Goal: Task Accomplishment & Management: Manage account settings

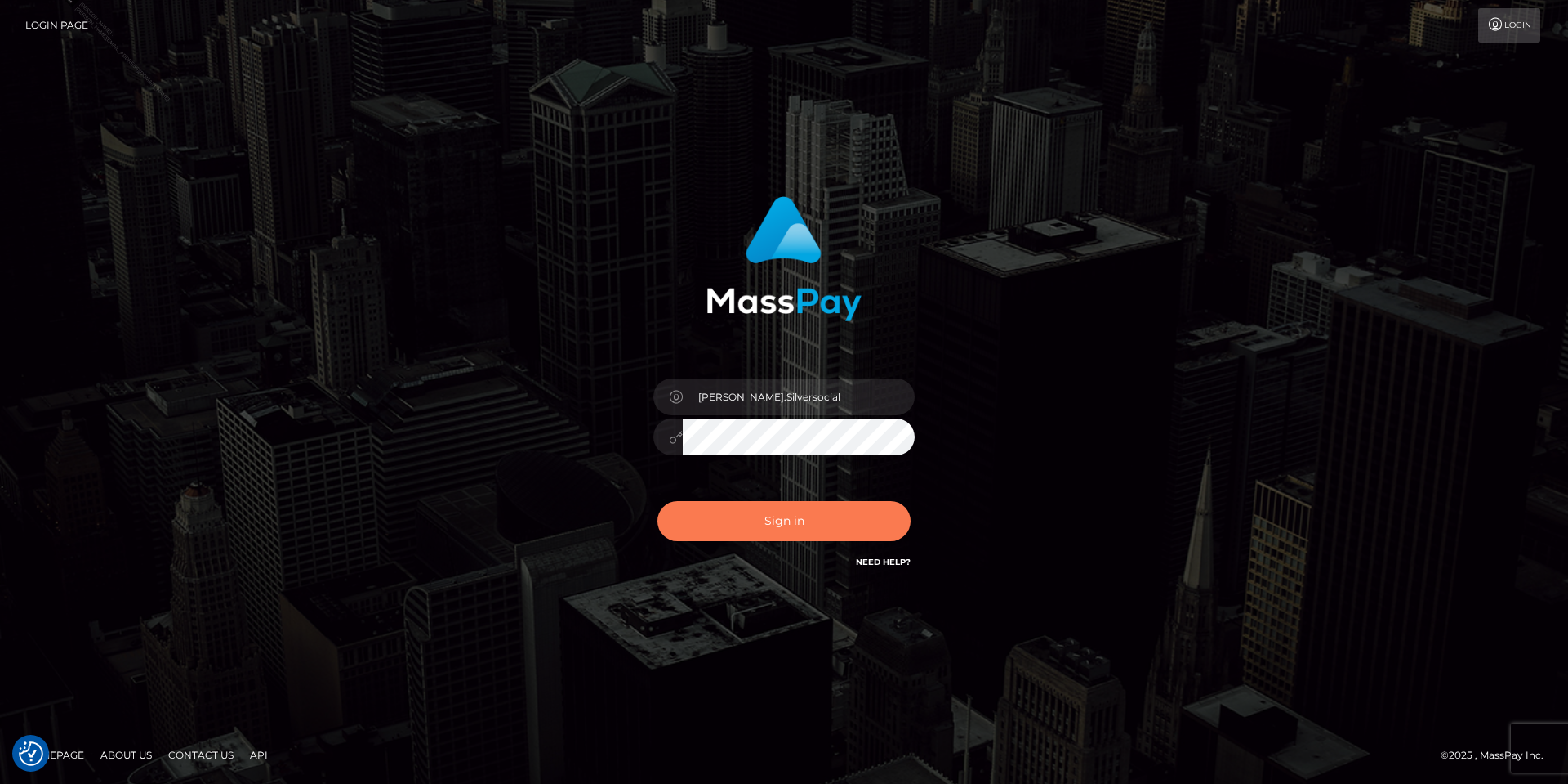
click at [772, 528] on button "Sign in" at bounding box center [784, 521] width 253 height 40
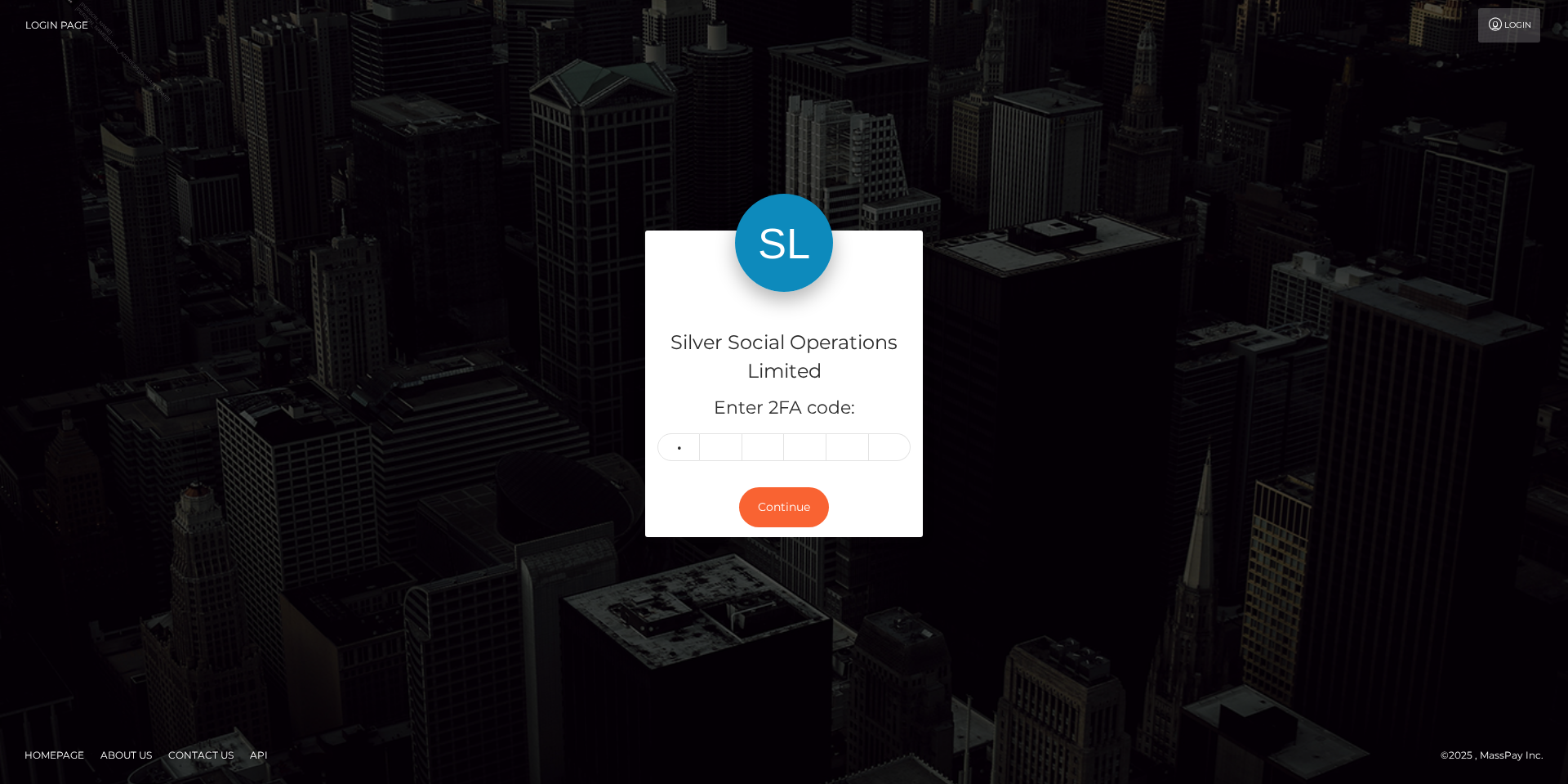
type input "8"
type input "6"
type input "3"
type input "4"
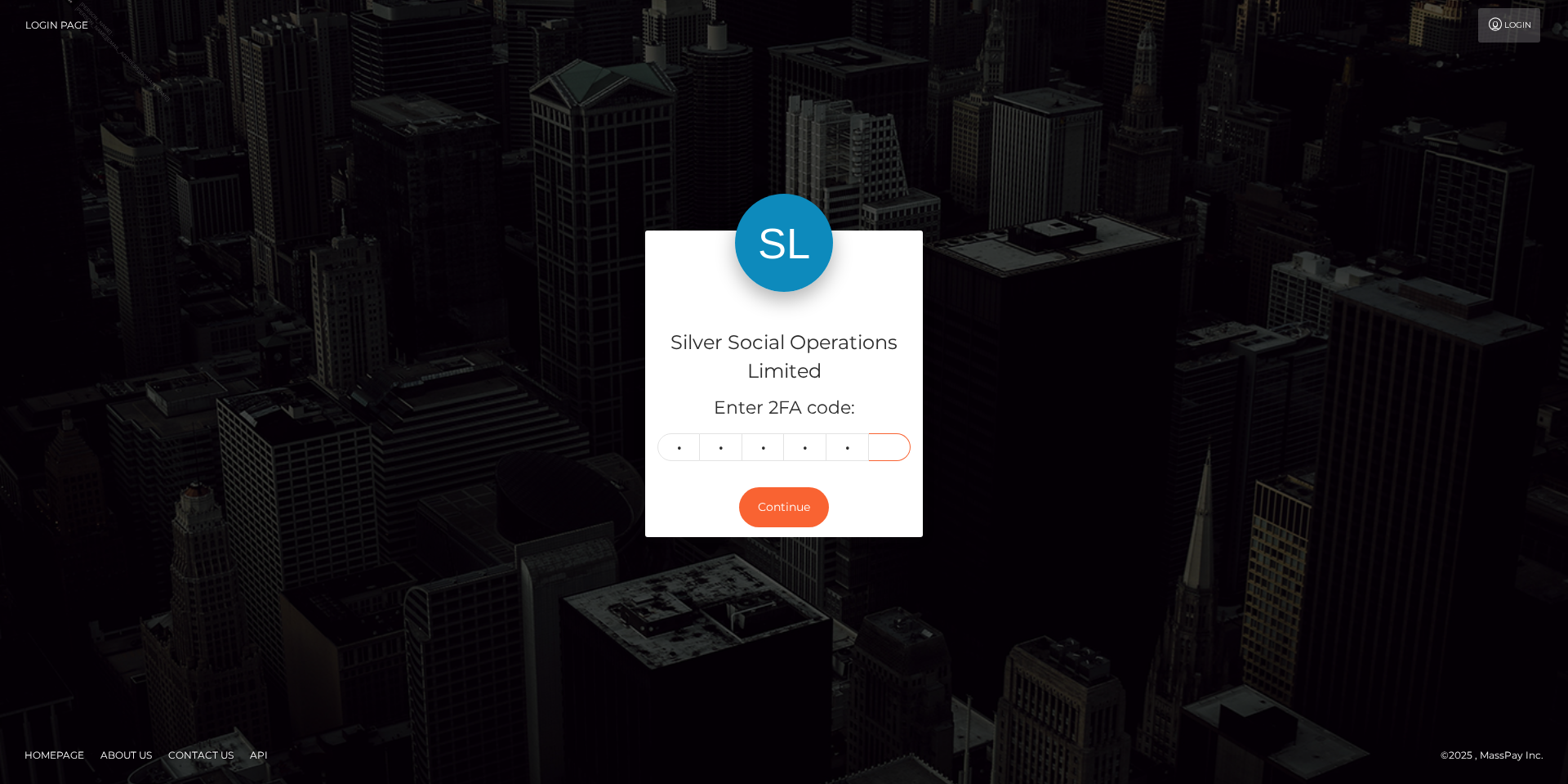
type input "5"
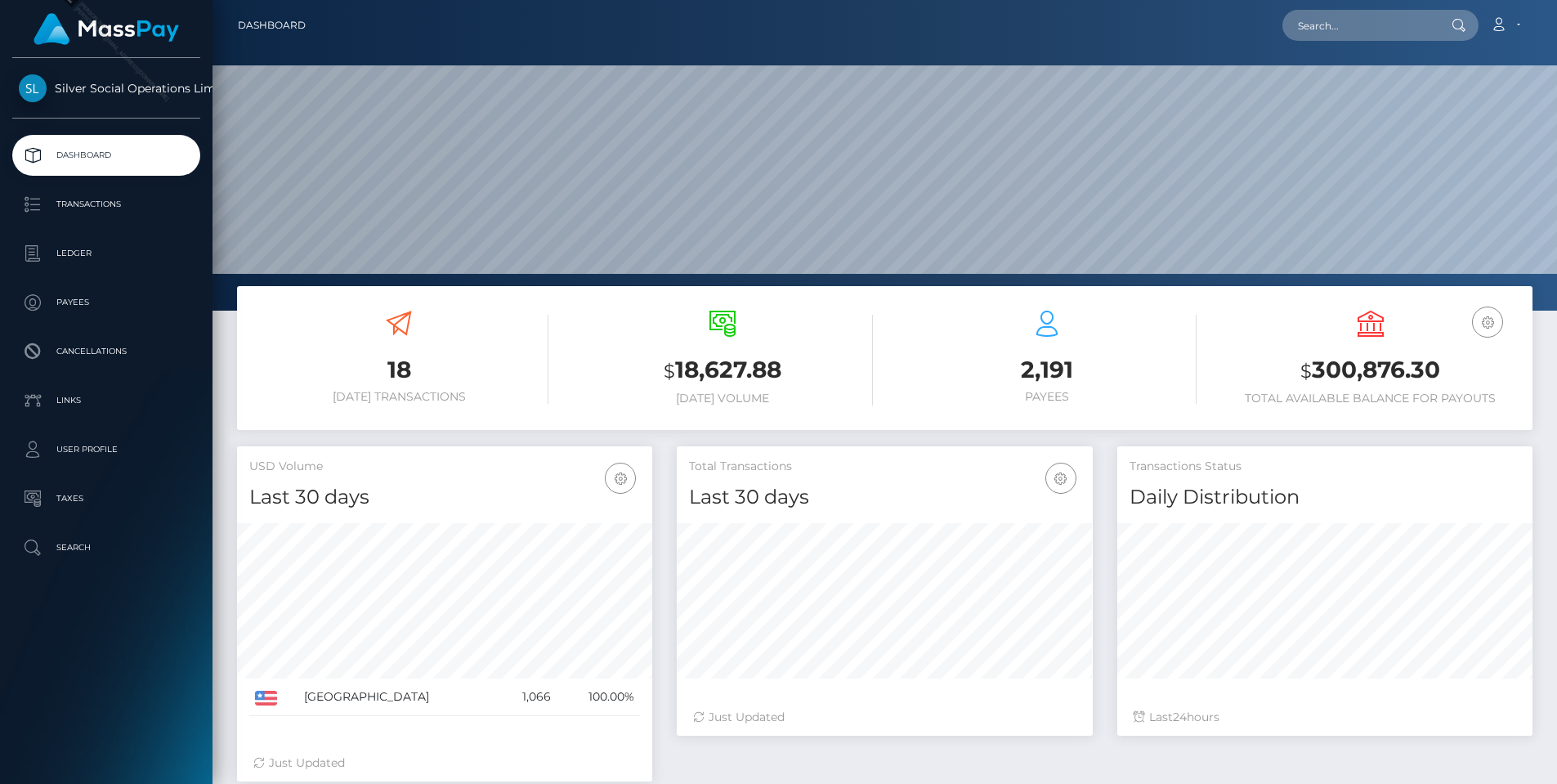
scroll to position [290, 416]
drag, startPoint x: 1392, startPoint y: 357, endPoint x: 1309, endPoint y: 359, distance: 83.0
click at [1309, 359] on h3 "$ 300,876.30" at bounding box center [1370, 371] width 299 height 34
copy h3 "300,876.30"
